Goal: Information Seeking & Learning: Find specific fact

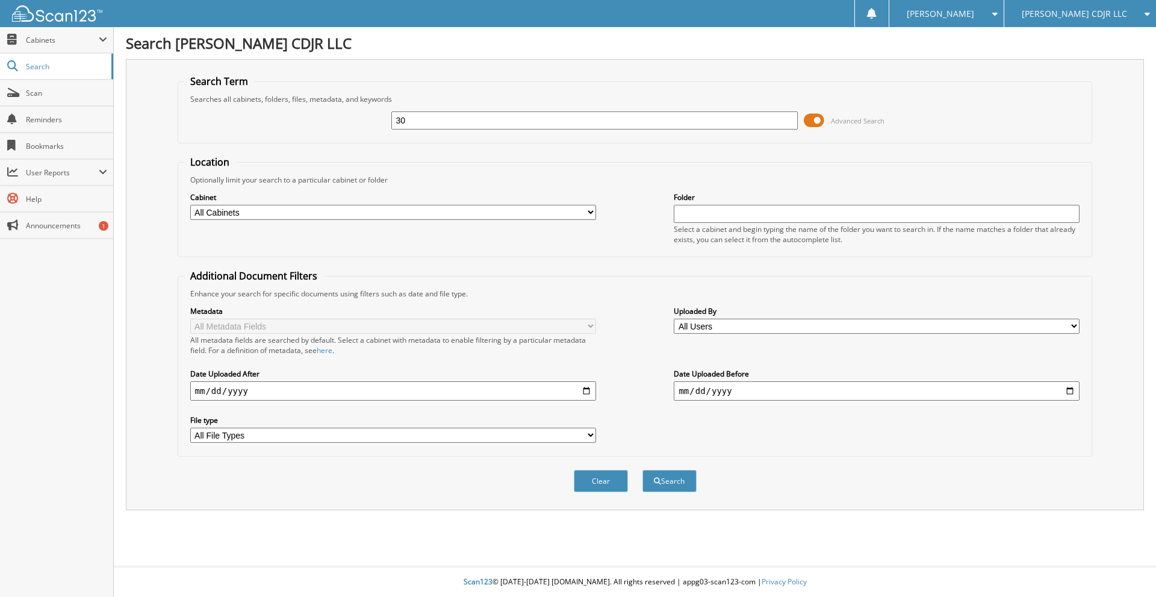
type input "3"
type input "U030669"
click at [643, 470] on button "Search" at bounding box center [670, 481] width 54 height 22
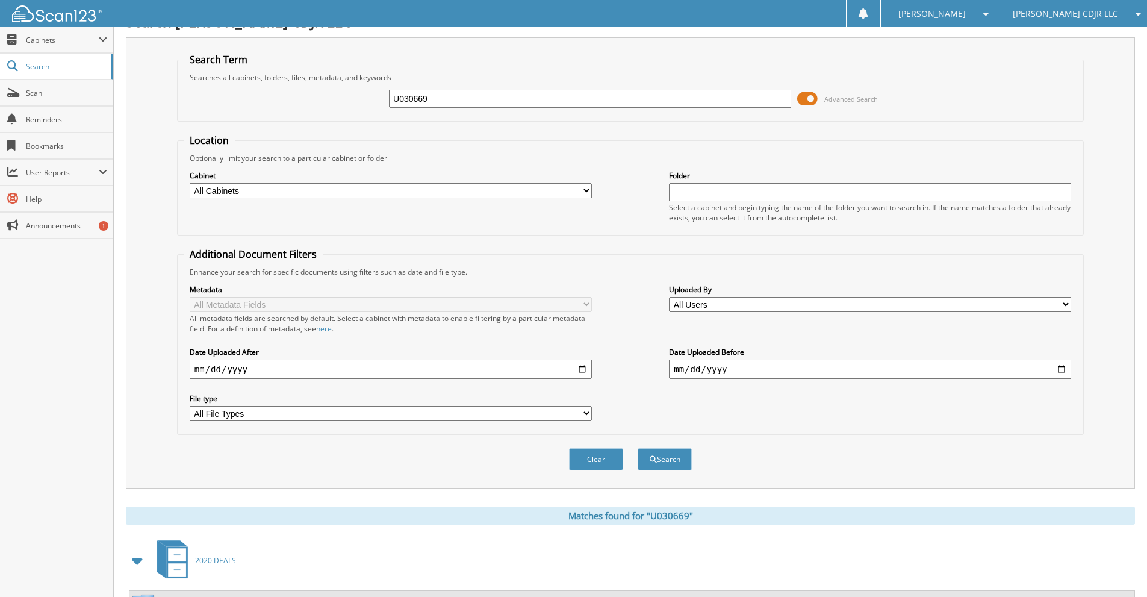
scroll to position [193, 0]
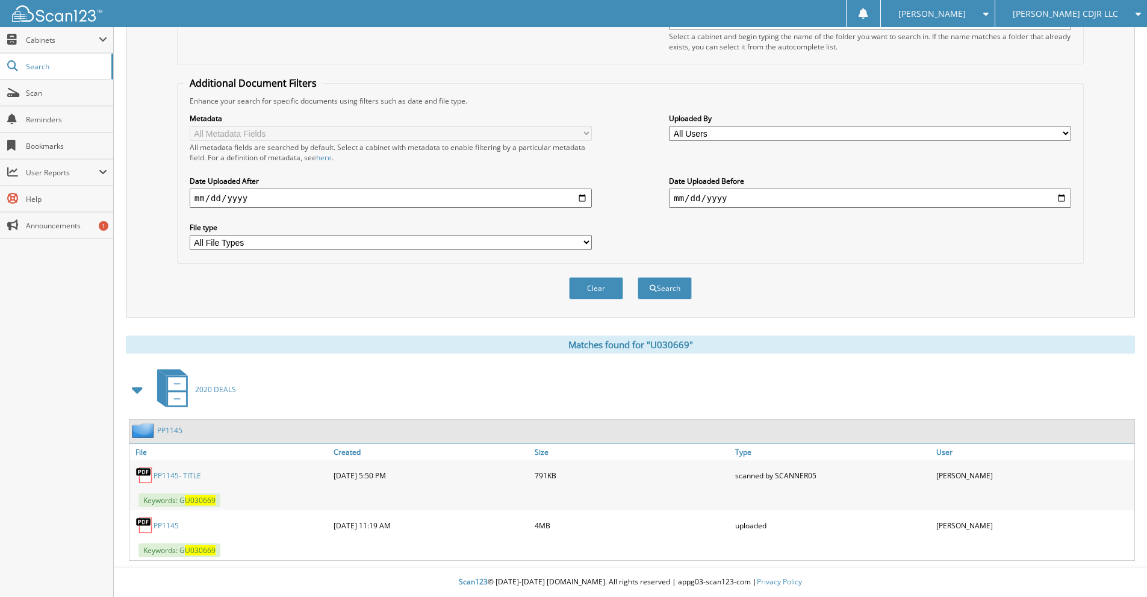
click at [169, 430] on link "PP1145" at bounding box center [169, 430] width 25 height 10
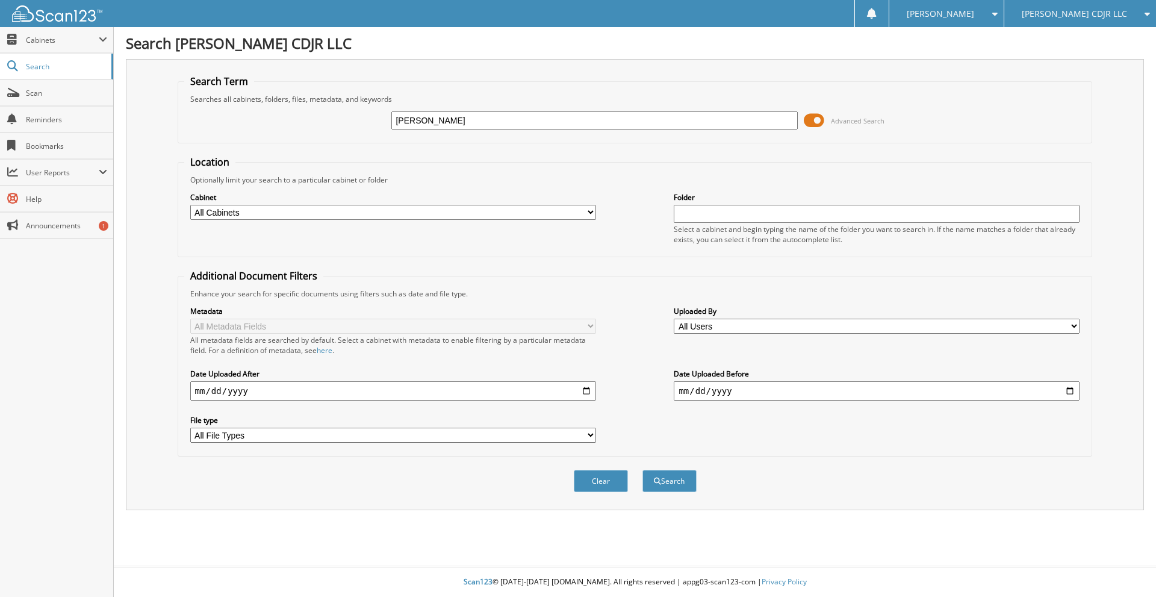
type input "DEBBY STRINGER"
click at [643, 470] on button "Search" at bounding box center [670, 481] width 54 height 22
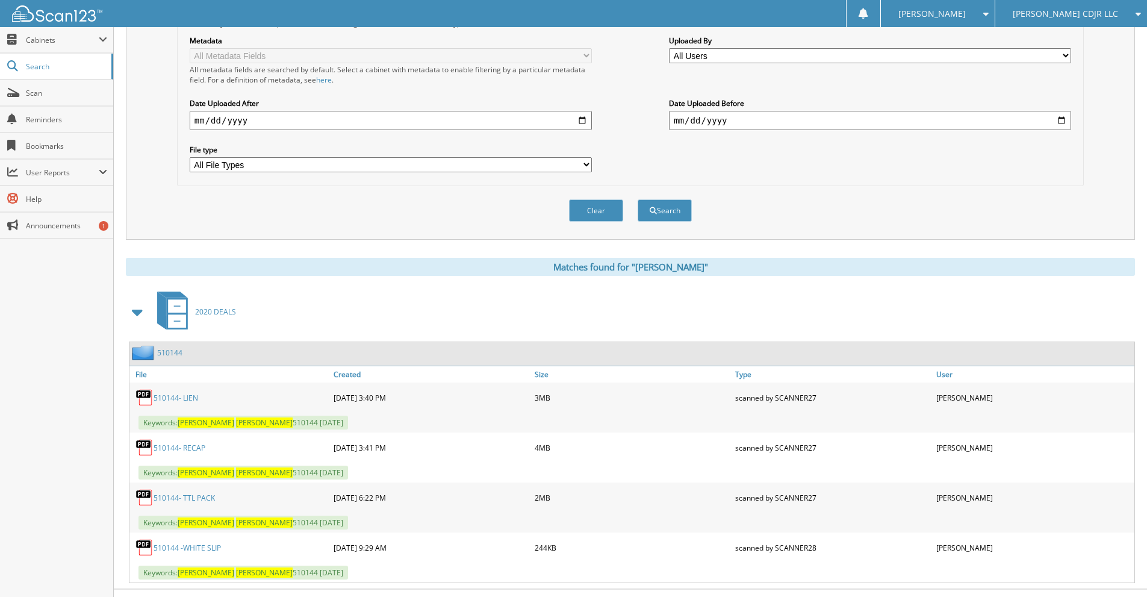
scroll to position [293, 0]
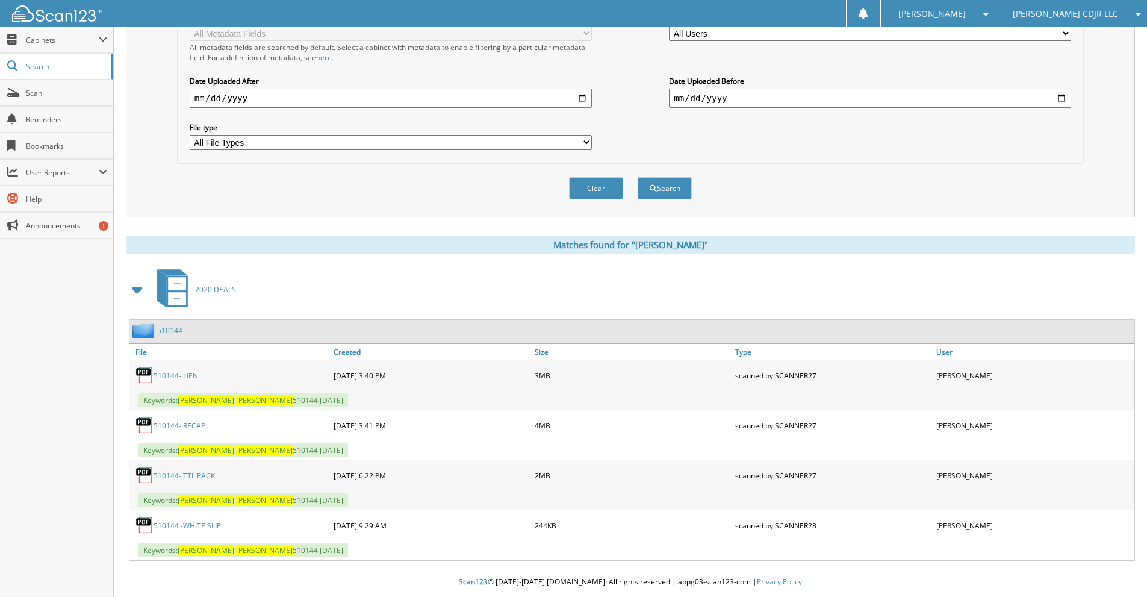
click at [190, 421] on link "510144- RECAP" at bounding box center [180, 425] width 52 height 10
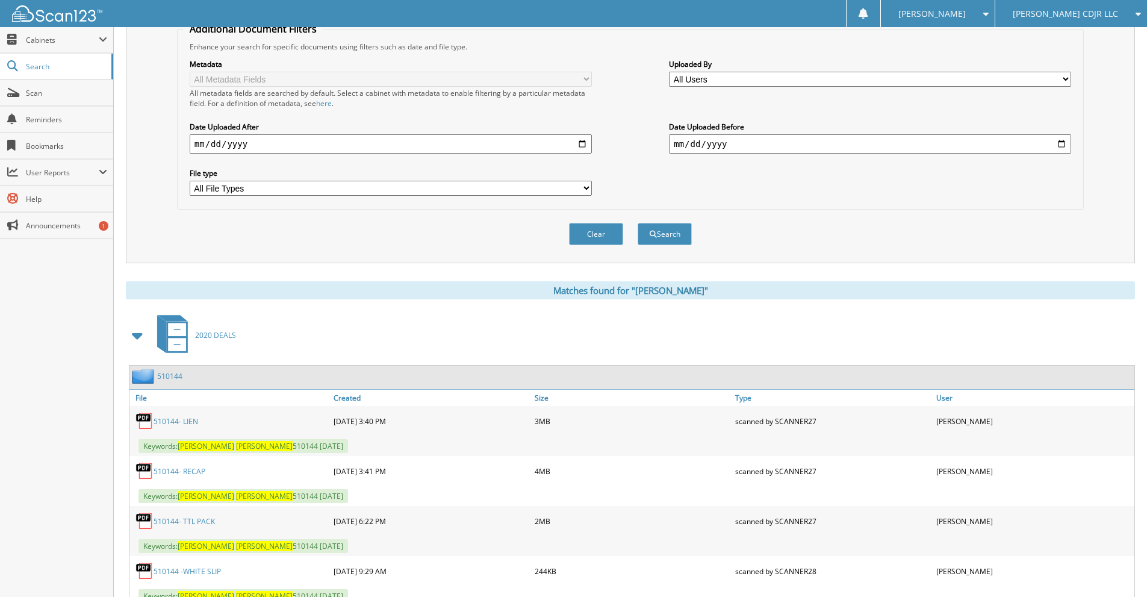
scroll to position [0, 0]
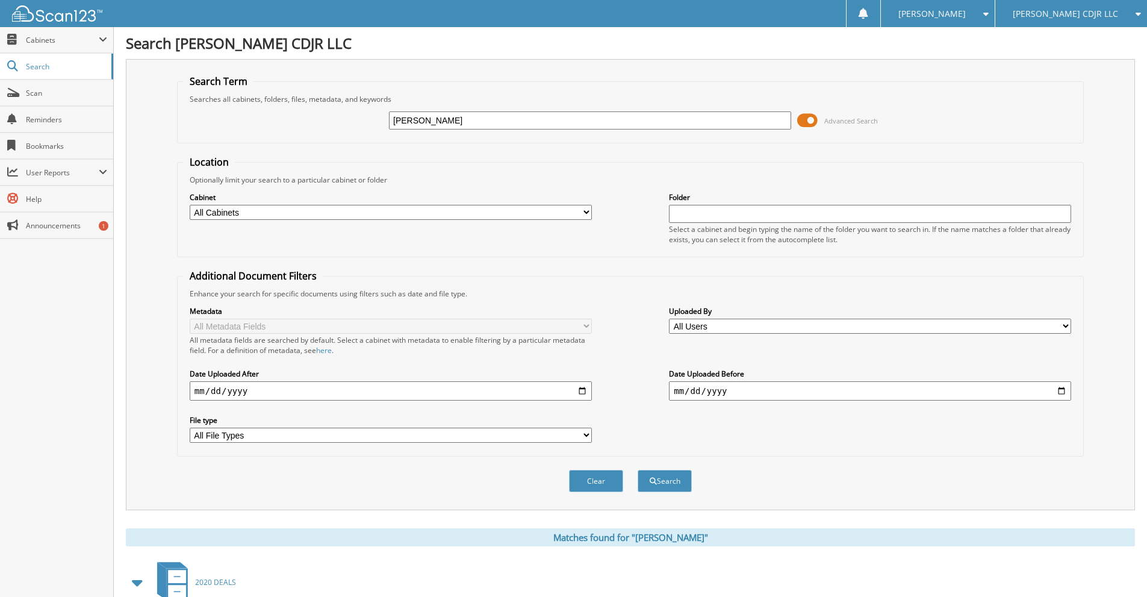
drag, startPoint x: 473, startPoint y: 125, endPoint x: 376, endPoint y: 128, distance: 97.6
click at [376, 128] on div "DEBBY STRINGER Advanced Search" at bounding box center [631, 120] width 894 height 33
type input "OCIOE MANUERE"
click at [638, 470] on button "Search" at bounding box center [665, 481] width 54 height 22
type input "[PERSON_NAME]"
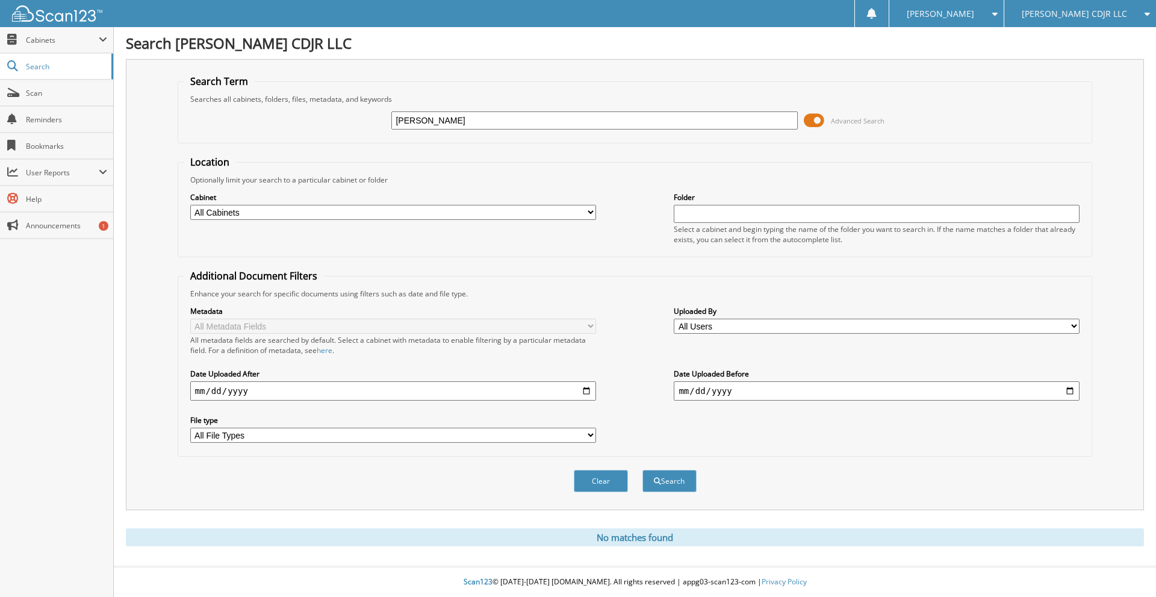
click at [643, 470] on button "Search" at bounding box center [670, 481] width 54 height 22
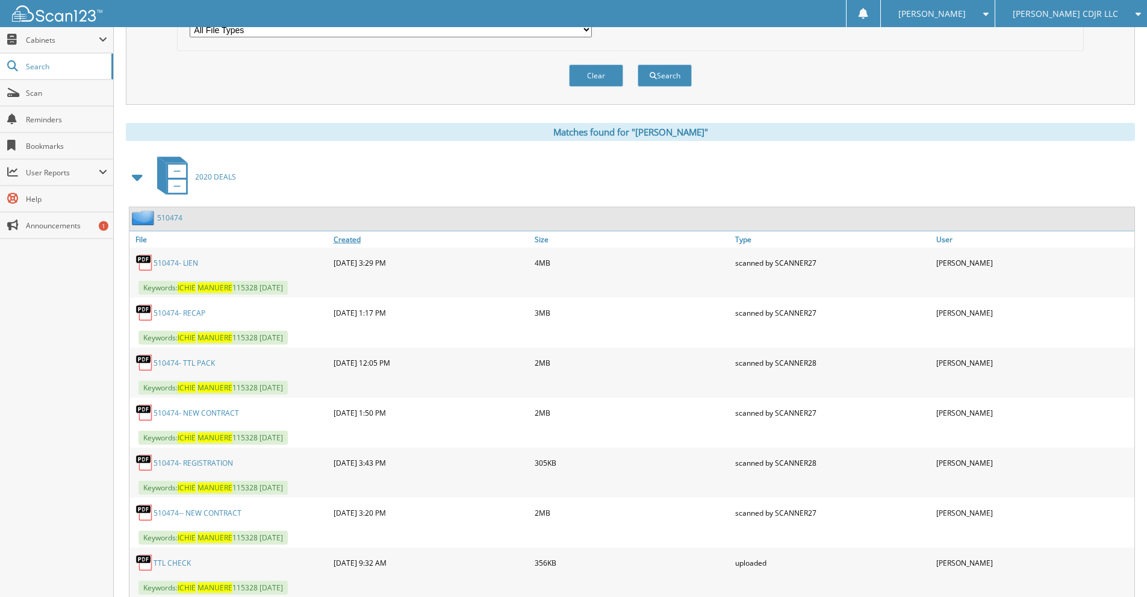
scroll to position [493, 0]
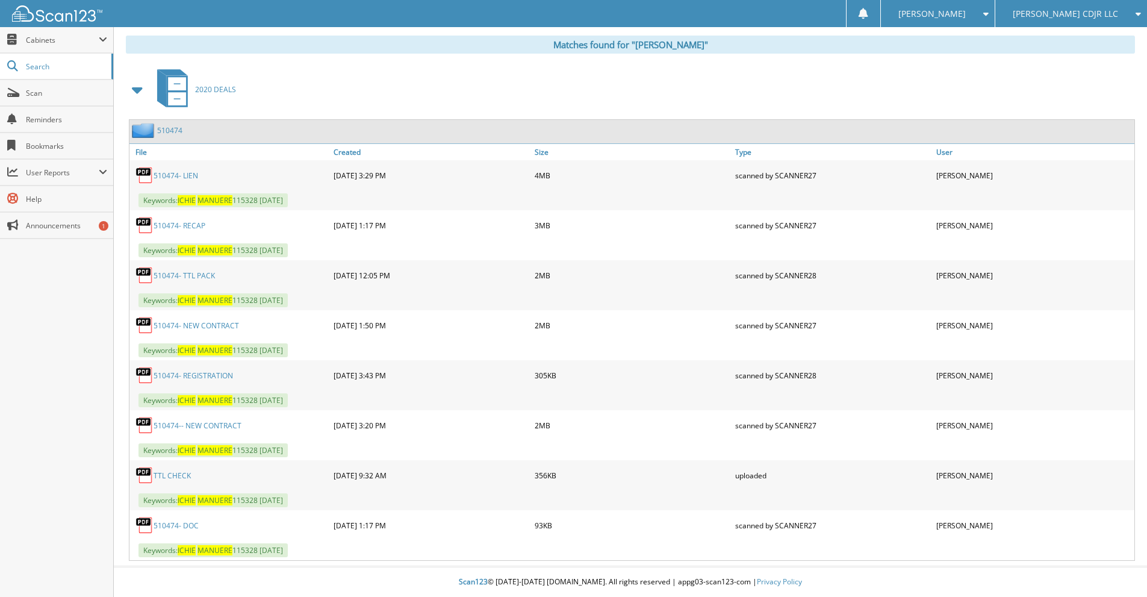
click at [196, 223] on link "510474- RECAP" at bounding box center [180, 225] width 52 height 10
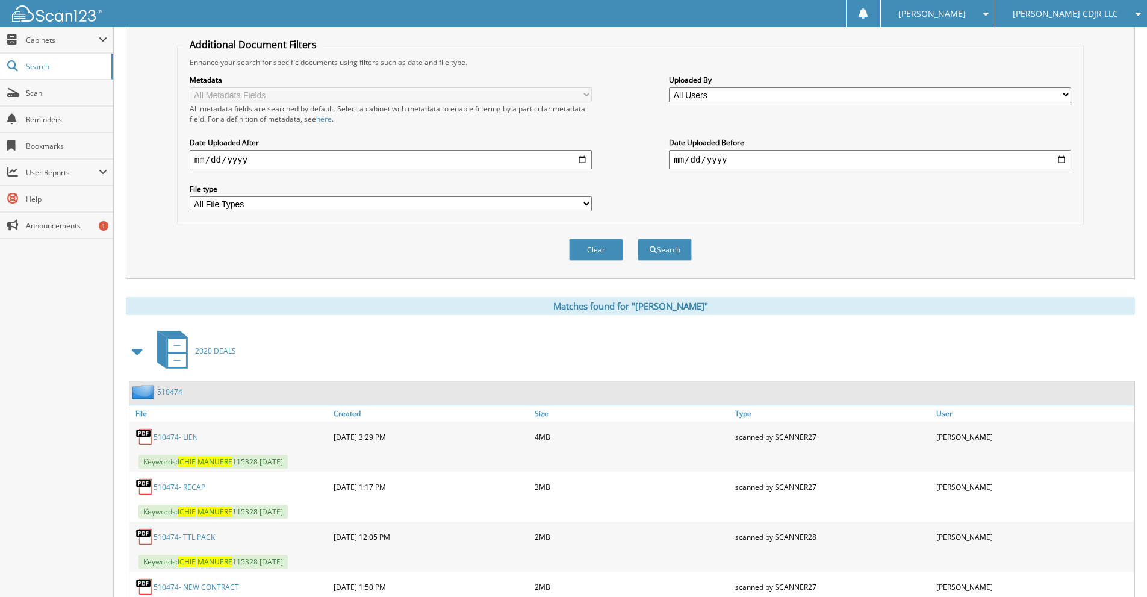
scroll to position [0, 0]
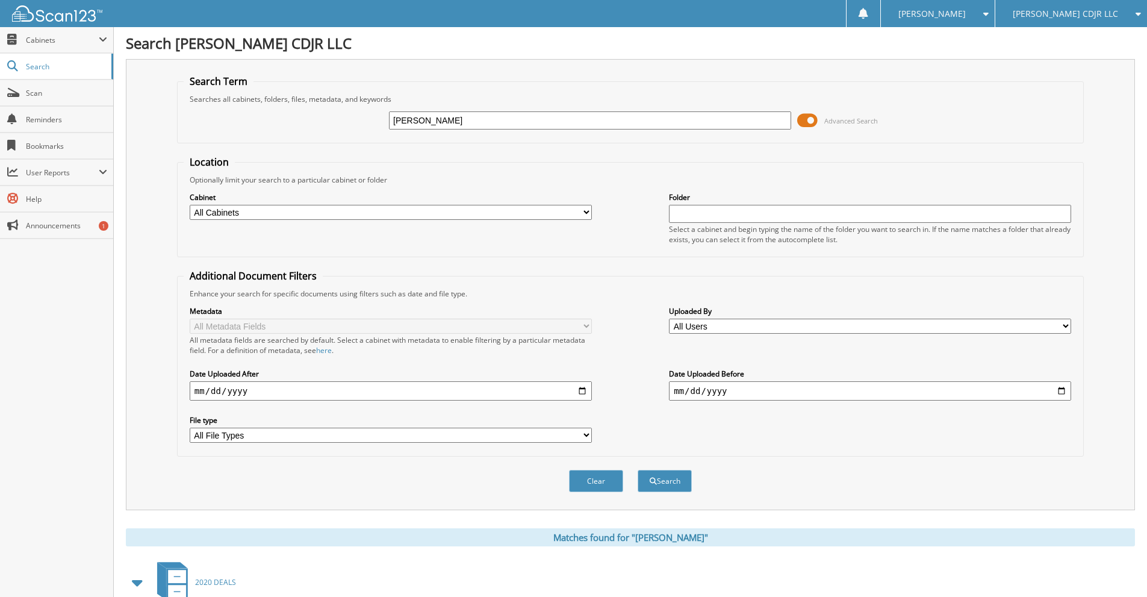
drag, startPoint x: 468, startPoint y: 122, endPoint x: 383, endPoint y: 134, distance: 85.8
click at [383, 134] on div "ICHIE MANUERE Advanced Search" at bounding box center [631, 120] width 894 height 33
type input "MICHAEL GILCHREST"
click at [638, 470] on button "Search" at bounding box center [665, 481] width 54 height 22
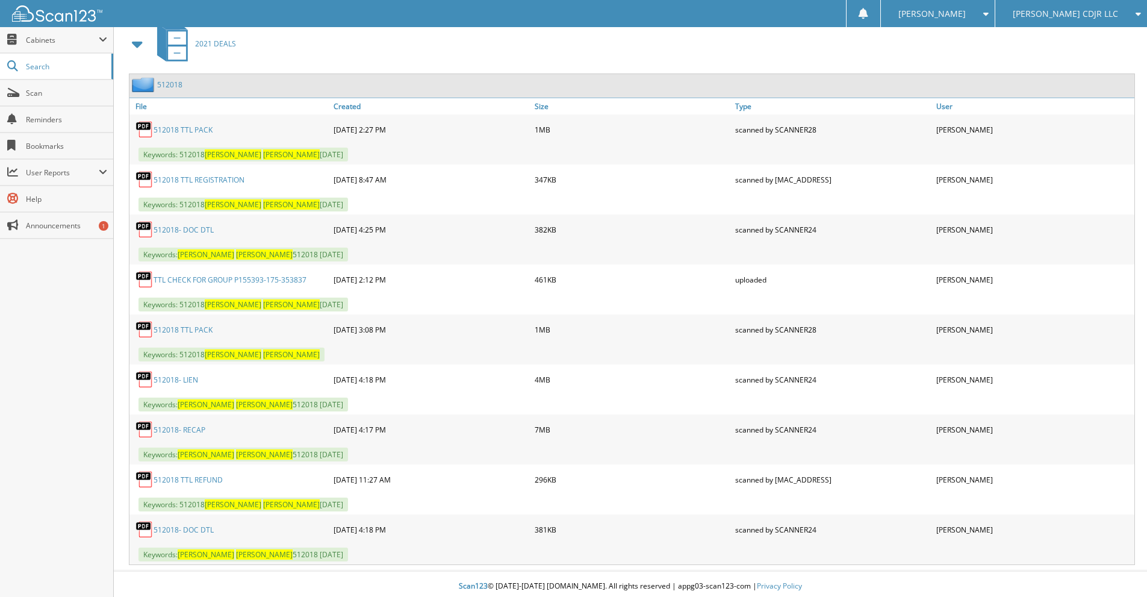
scroll to position [543, 0]
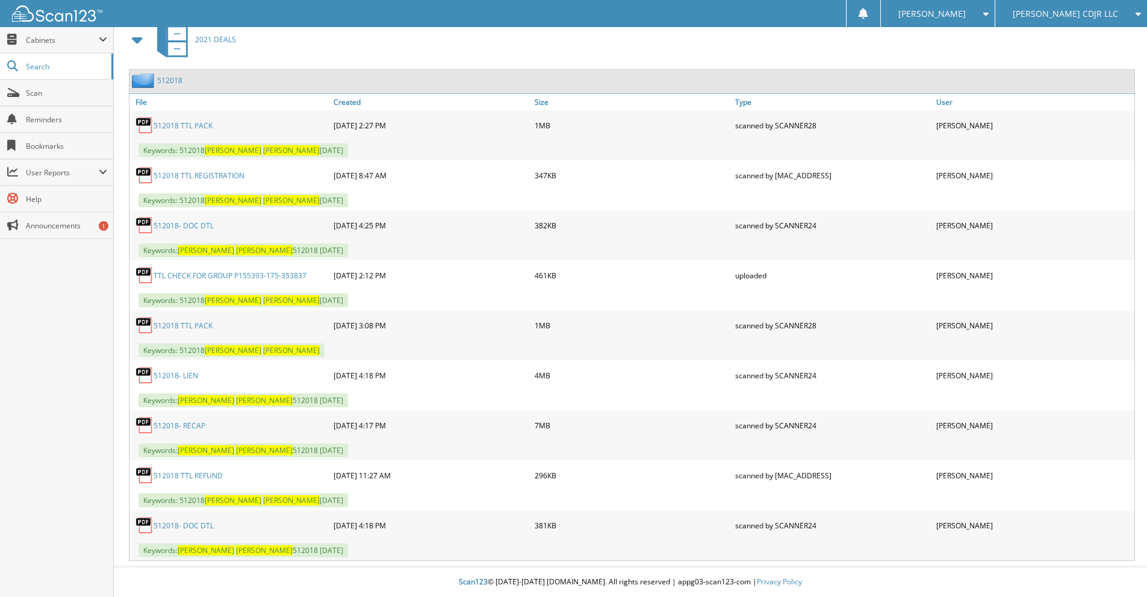
click at [196, 429] on link "512018- RECAP" at bounding box center [180, 425] width 52 height 10
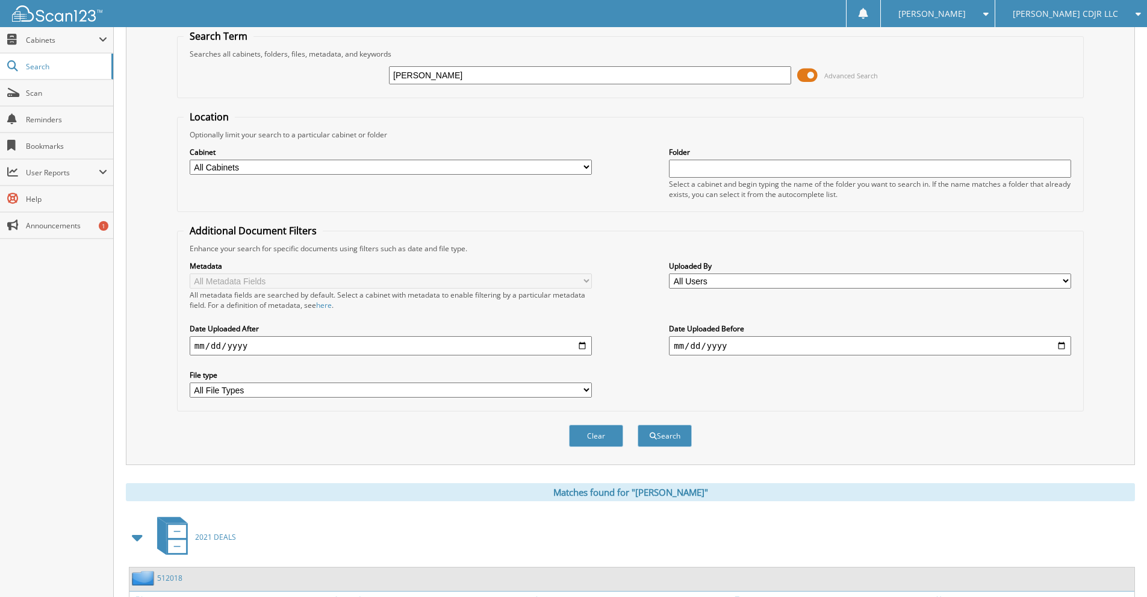
scroll to position [0, 0]
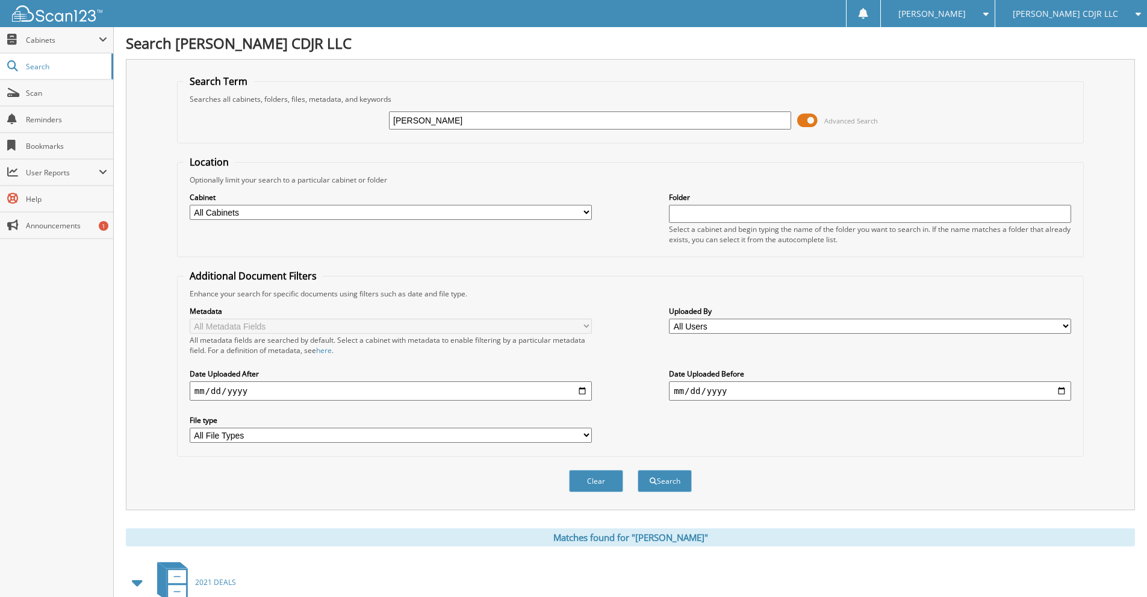
drag, startPoint x: 511, startPoint y: 122, endPoint x: 369, endPoint y: 115, distance: 142.3
click at [369, 115] on div "MICHAEL GILCHREST Advanced Search" at bounding box center [631, 120] width 894 height 33
type input "[PERSON_NAME]"
click at [638, 470] on button "Search" at bounding box center [665, 481] width 54 height 22
type input "[PERSON_NAME]"
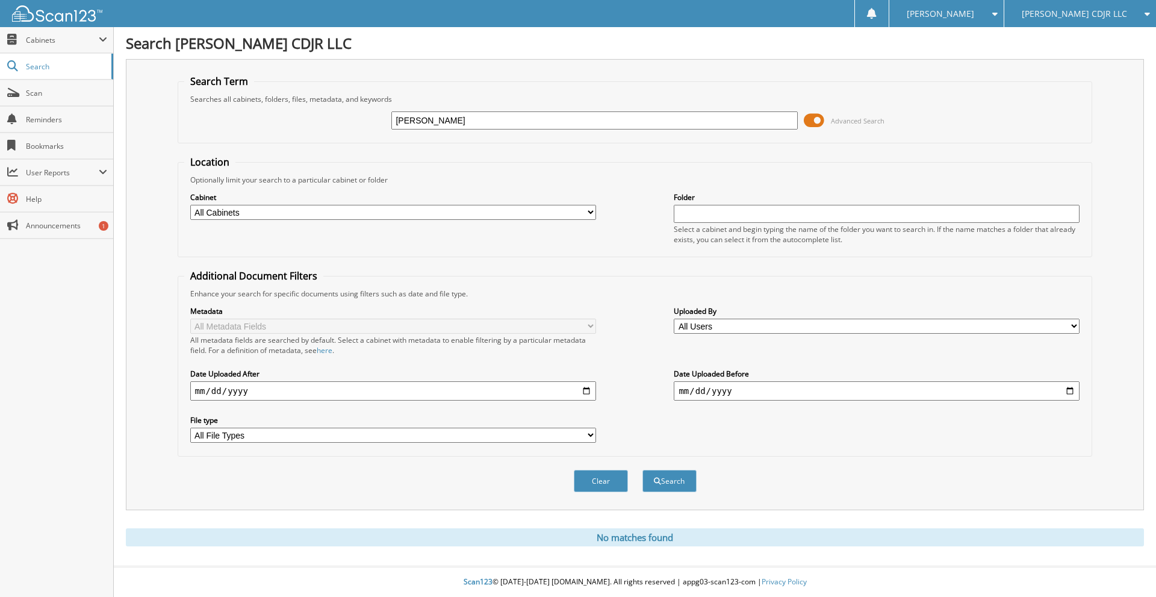
click at [643, 470] on button "Search" at bounding box center [670, 481] width 54 height 22
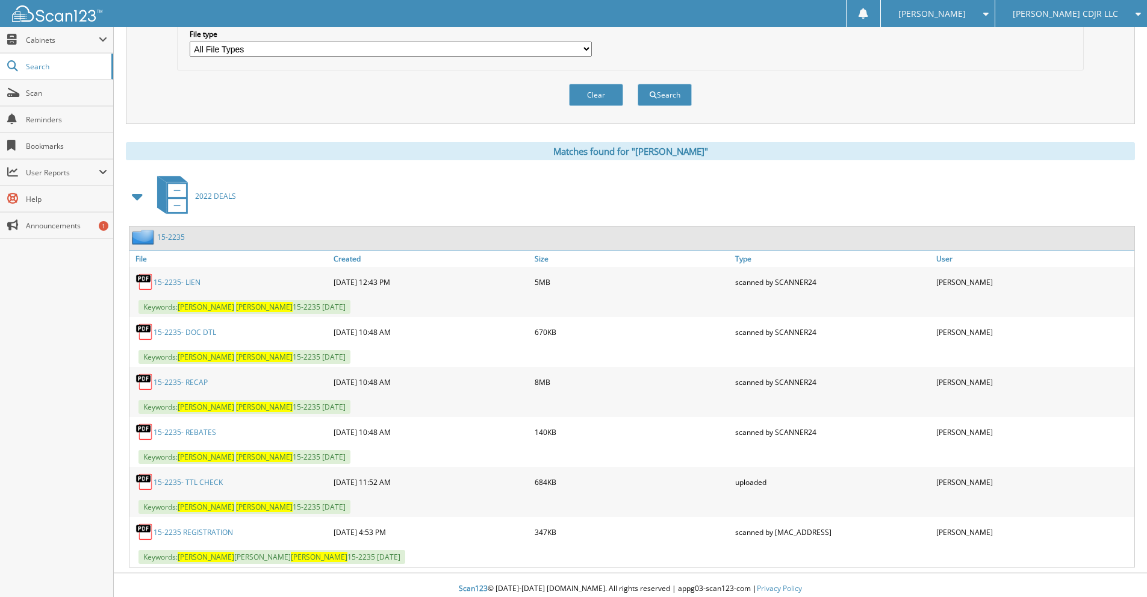
scroll to position [393, 0]
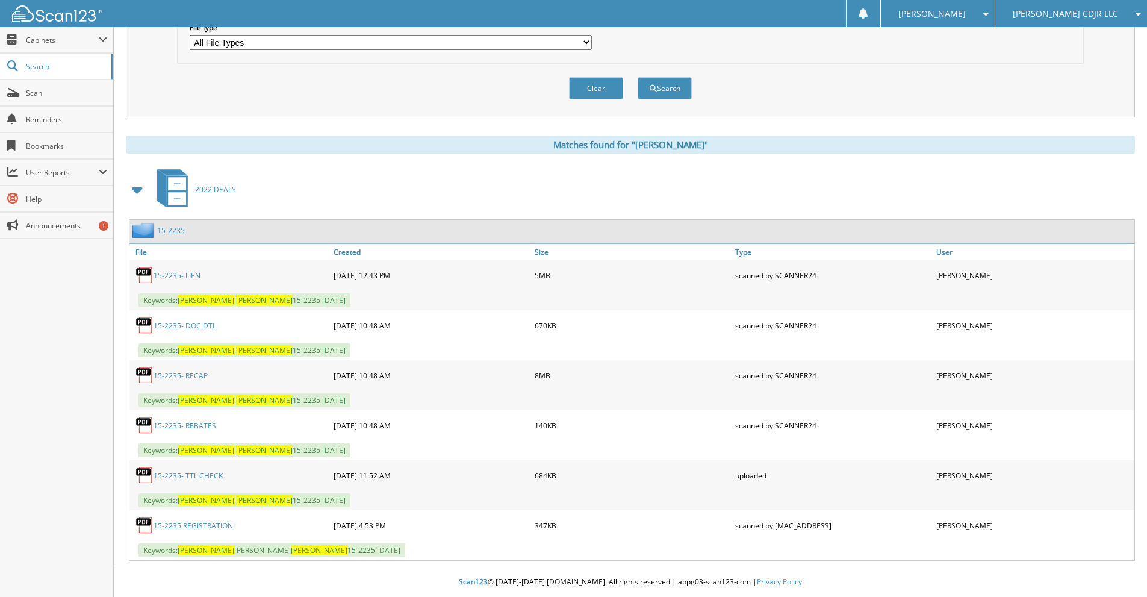
click at [197, 376] on link "15-2235- RECAP" at bounding box center [181, 375] width 54 height 10
click at [841, 122] on div "Search Term Searches all cabinets, folders, files, metadata, and keywords EUSEB…" at bounding box center [630, 113] width 1009 height 894
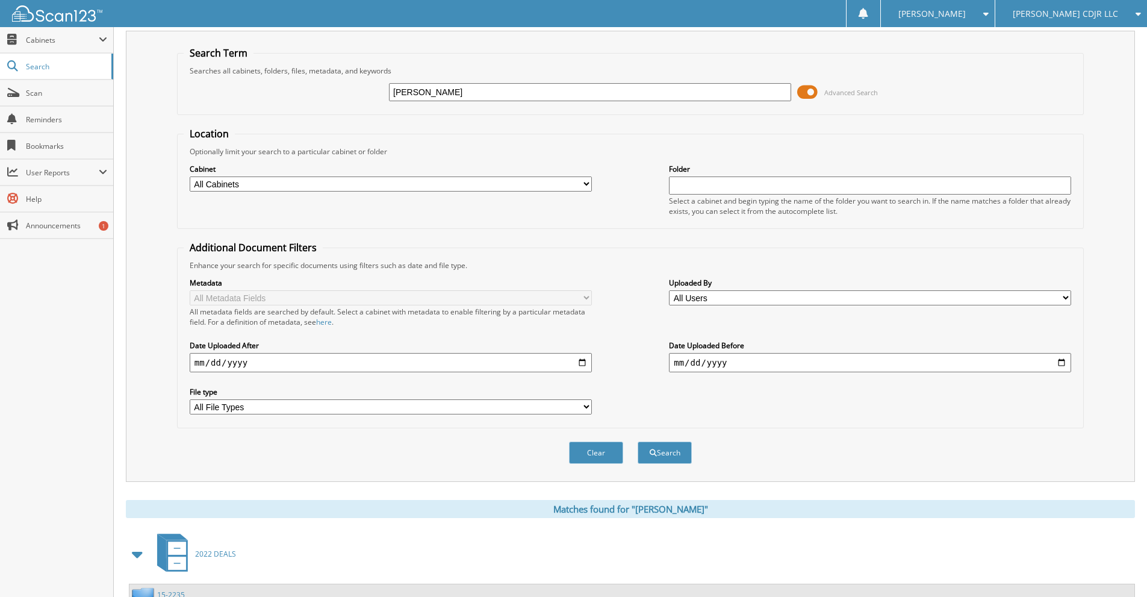
scroll to position [0, 0]
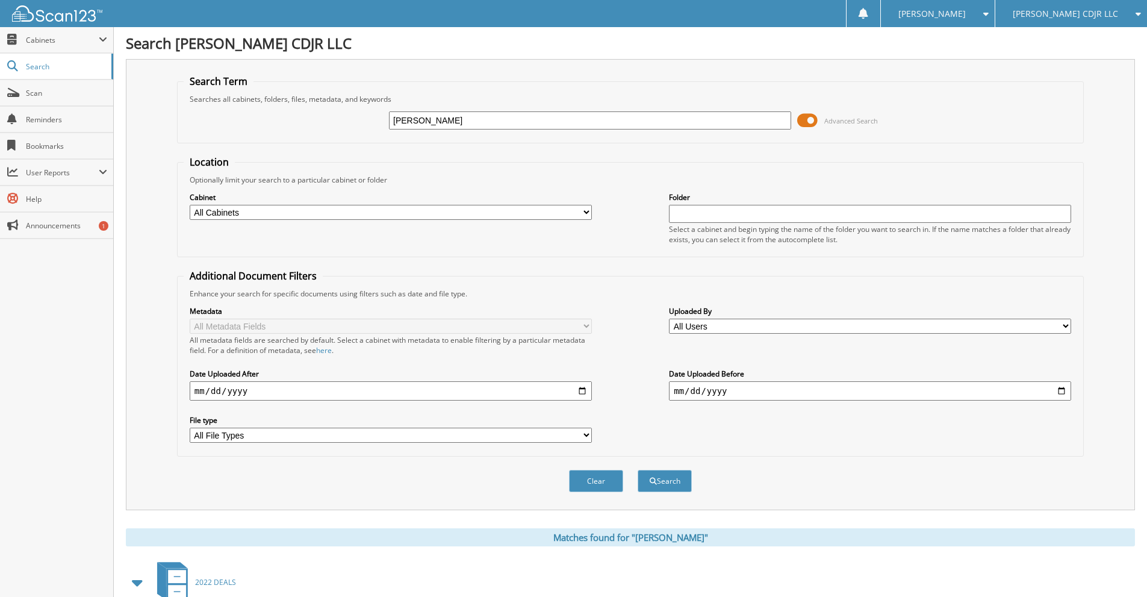
drag, startPoint x: 471, startPoint y: 126, endPoint x: 353, endPoint y: 125, distance: 117.4
click at [353, 125] on div "EUSEBIO ZAPATA Advanced Search" at bounding box center [631, 120] width 894 height 33
type input "[PERSON_NAME]"
click at [638, 470] on button "Search" at bounding box center [665, 481] width 54 height 22
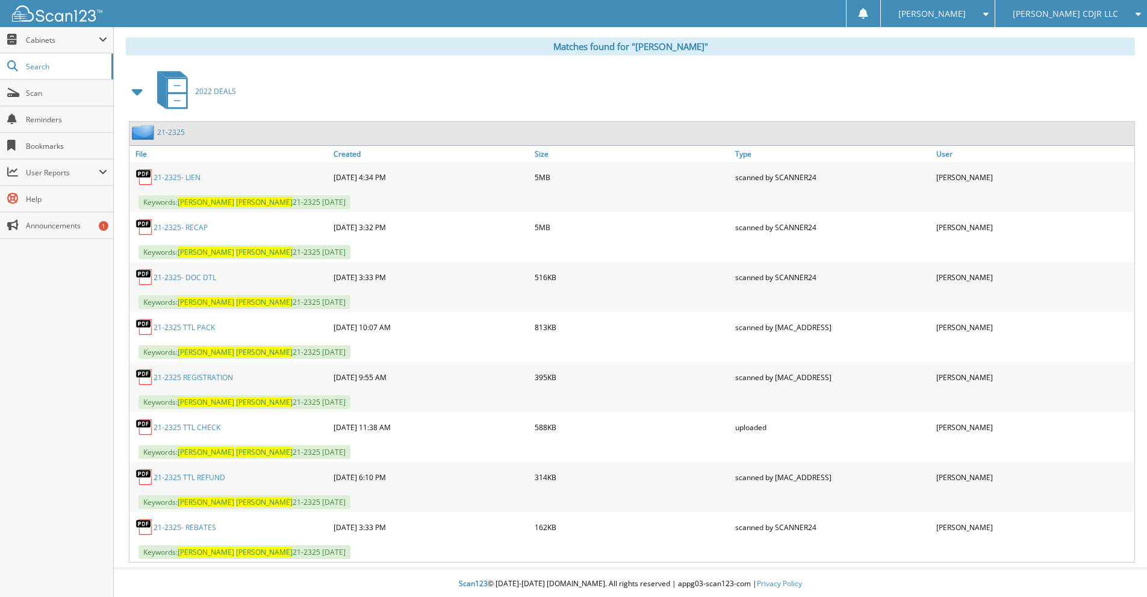
scroll to position [493, 0]
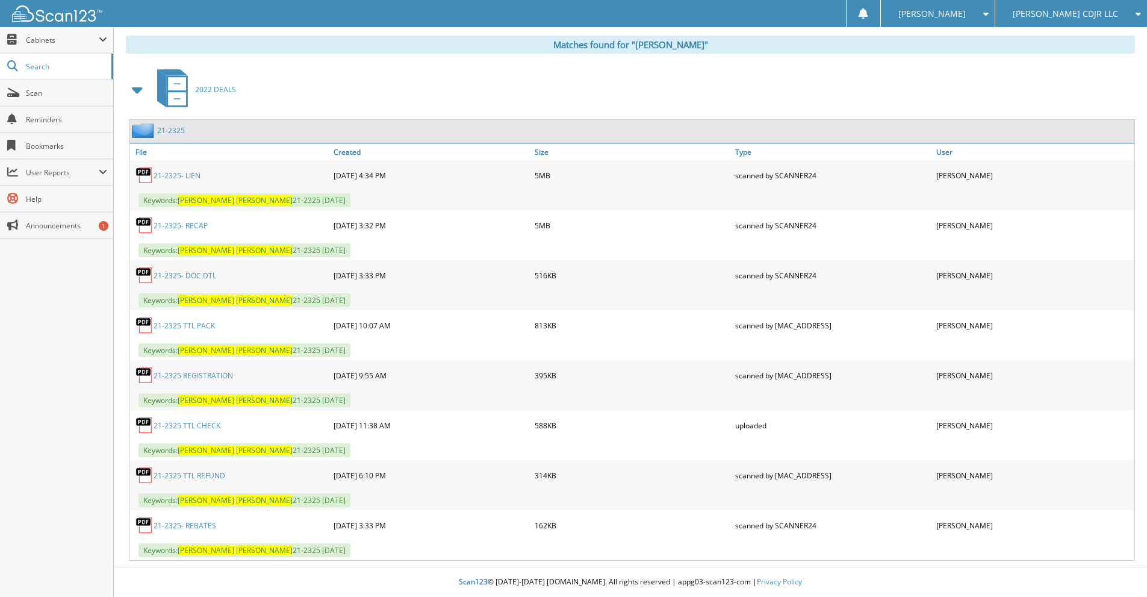
click at [193, 225] on link "21-2325- RECAP" at bounding box center [181, 225] width 54 height 10
